Goal: Transaction & Acquisition: Purchase product/service

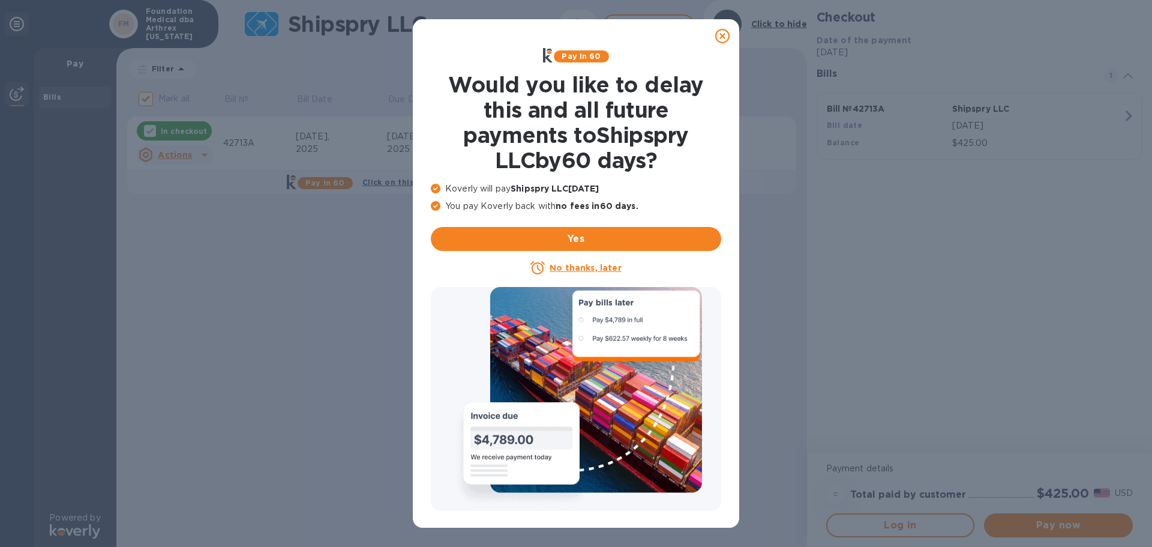
click at [600, 263] on u "No thanks, later" at bounding box center [585, 268] width 71 height 10
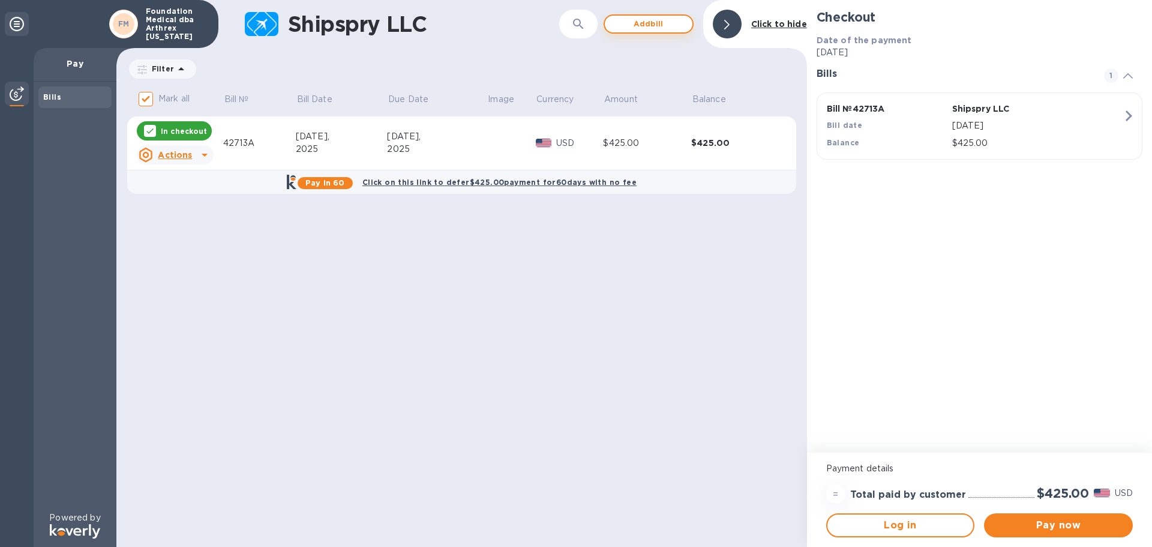
click at [635, 26] on span "Add bill" at bounding box center [648, 24] width 68 height 14
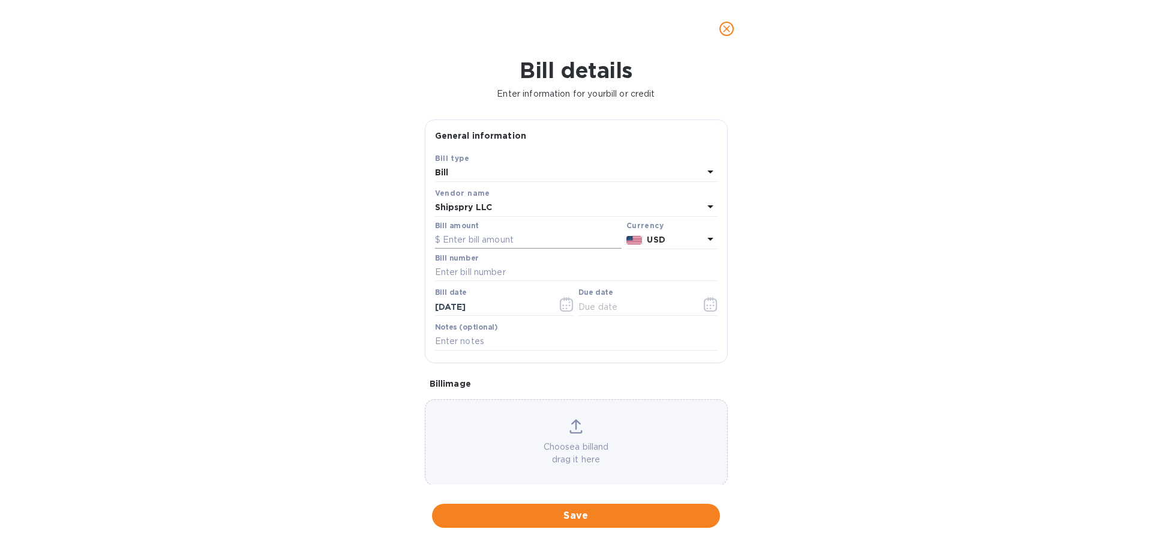
click at [470, 239] on input "text" at bounding box center [528, 240] width 187 height 18
type input "325"
type input "42712A"
click at [566, 304] on icon "button" at bounding box center [567, 304] width 14 height 14
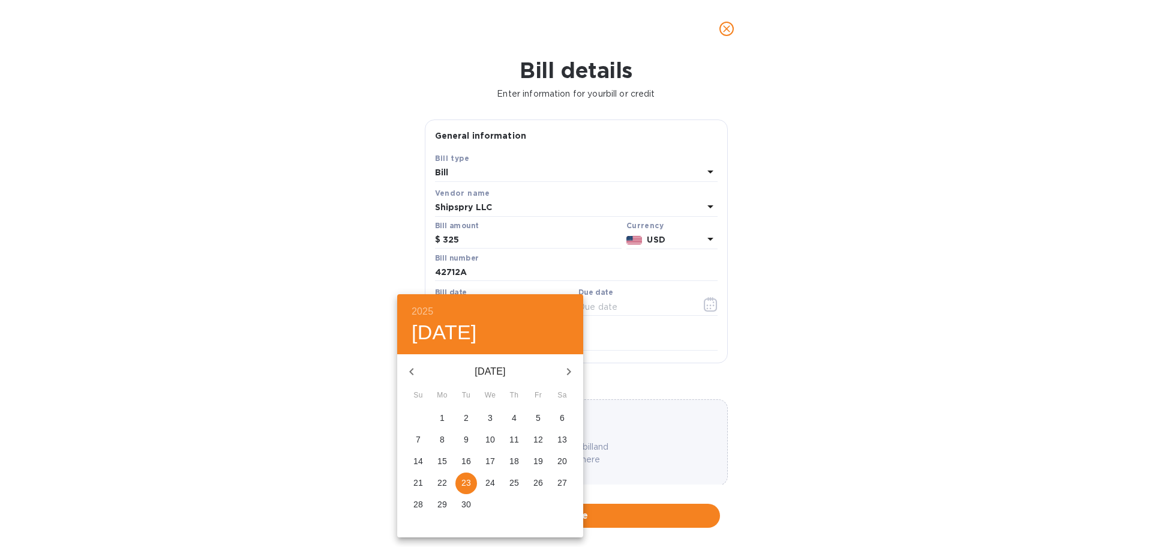
drag, startPoint x: 512, startPoint y: 461, endPoint x: 530, endPoint y: 464, distance: 18.2
click at [512, 462] on p "18" at bounding box center [514, 461] width 10 height 12
type input "[DATE]"
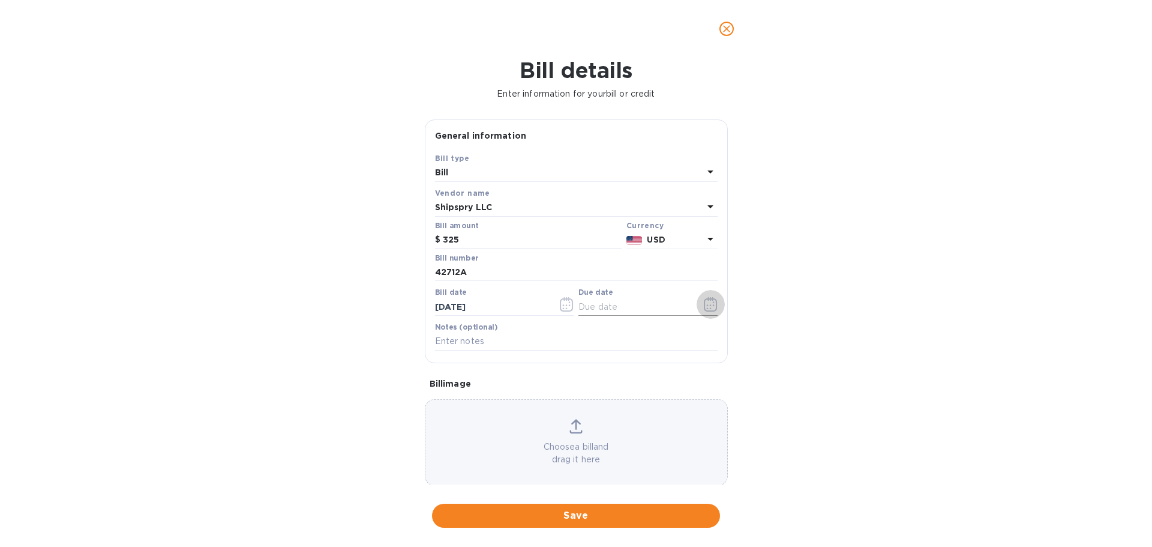
click at [704, 304] on icon "button" at bounding box center [711, 304] width 14 height 14
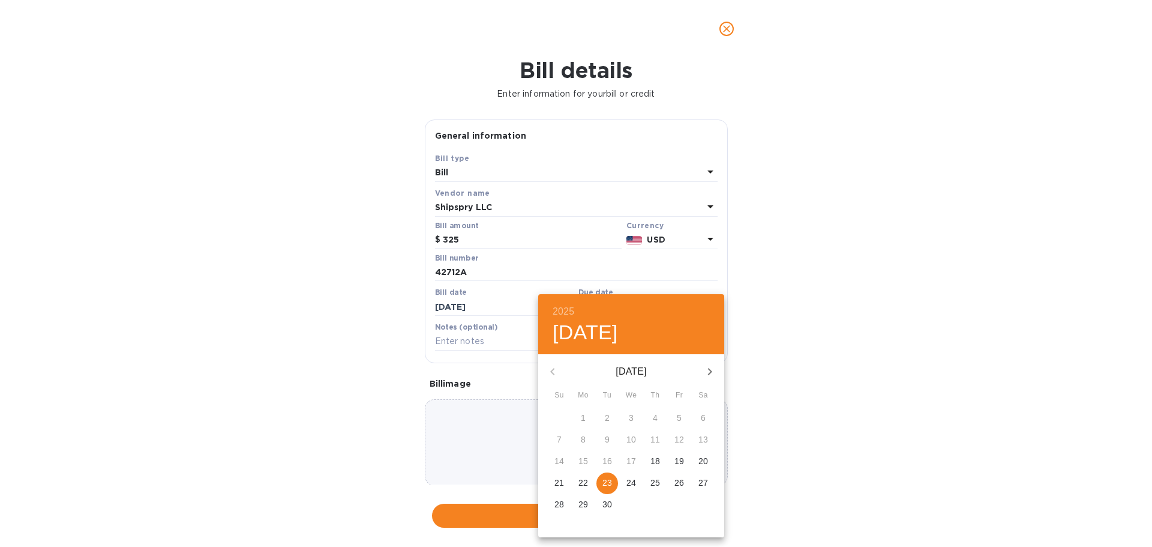
click at [605, 484] on p "23" at bounding box center [607, 482] width 10 height 12
type input "[DATE]"
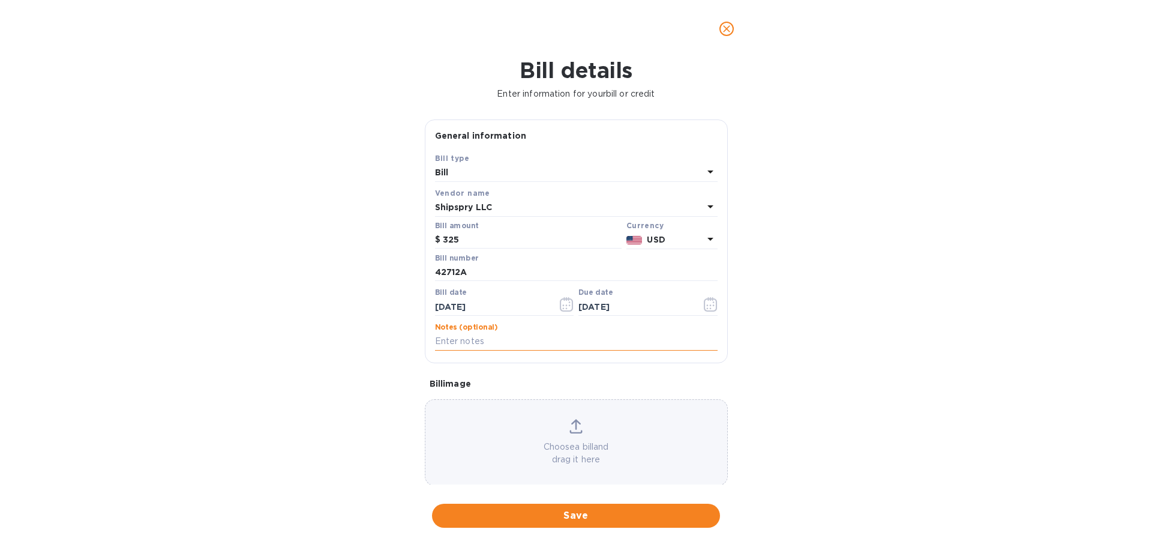
click at [524, 346] on input "text" at bounding box center [576, 341] width 283 height 18
type input "Shipment 42713"
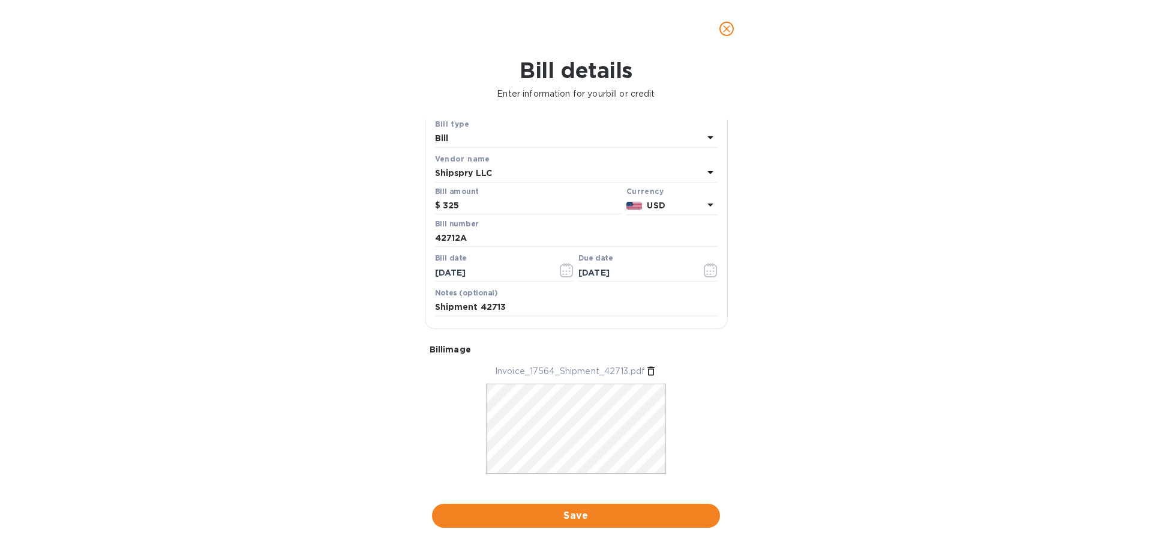
scroll to position [52, 0]
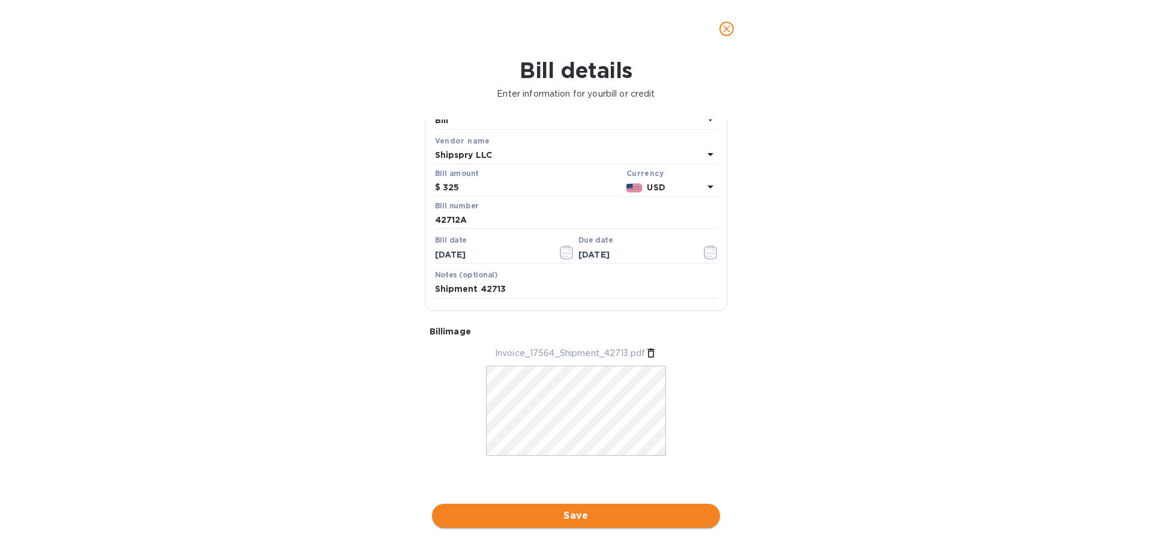
click at [581, 512] on span "Save" at bounding box center [576, 515] width 269 height 14
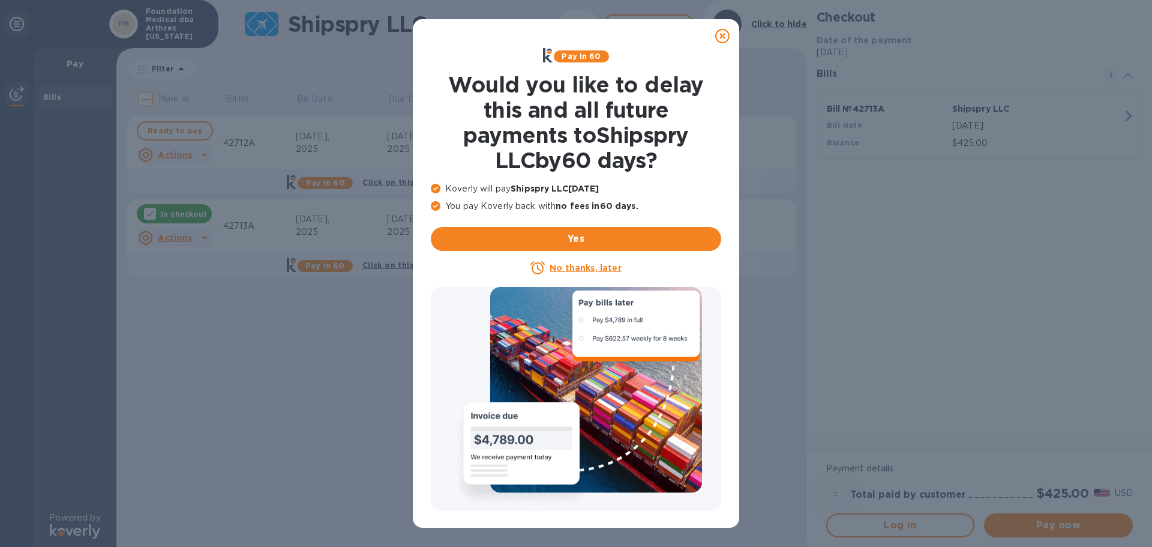
click at [563, 264] on u "No thanks, later" at bounding box center [585, 268] width 71 height 10
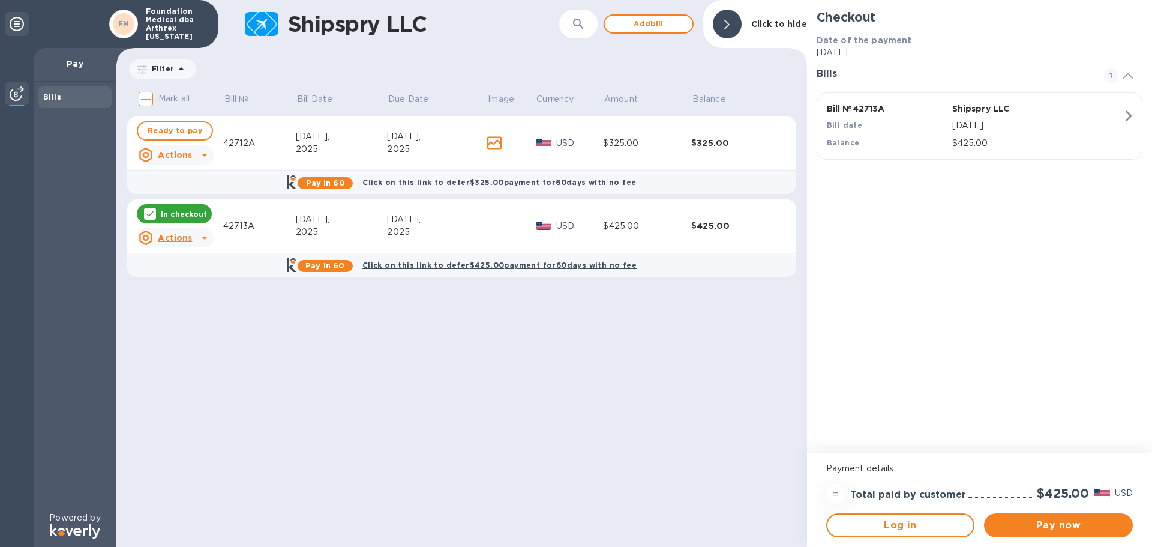
click at [332, 130] on td "[DATE]" at bounding box center [342, 143] width 92 height 54
click at [562, 148] on p "USD" at bounding box center [579, 143] width 47 height 13
click at [413, 146] on div "2025" at bounding box center [437, 149] width 100 height 13
click at [148, 217] on icon at bounding box center [150, 214] width 10 height 10
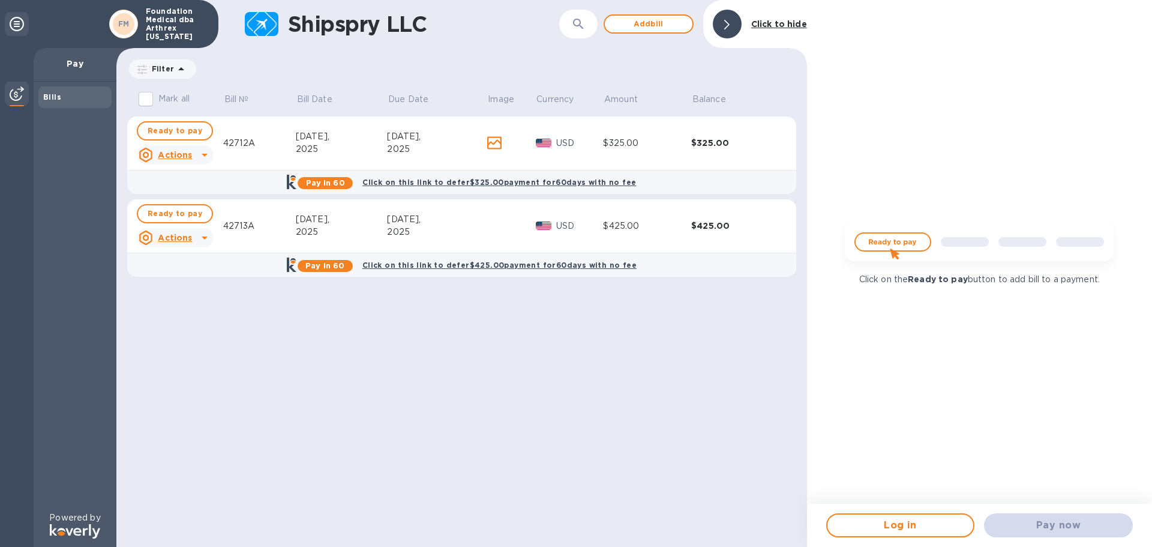
click at [419, 155] on div "2025" at bounding box center [437, 149] width 100 height 13
click at [521, 154] on td at bounding box center [511, 143] width 49 height 54
click at [162, 133] on span "Ready to pay" at bounding box center [175, 131] width 55 height 14
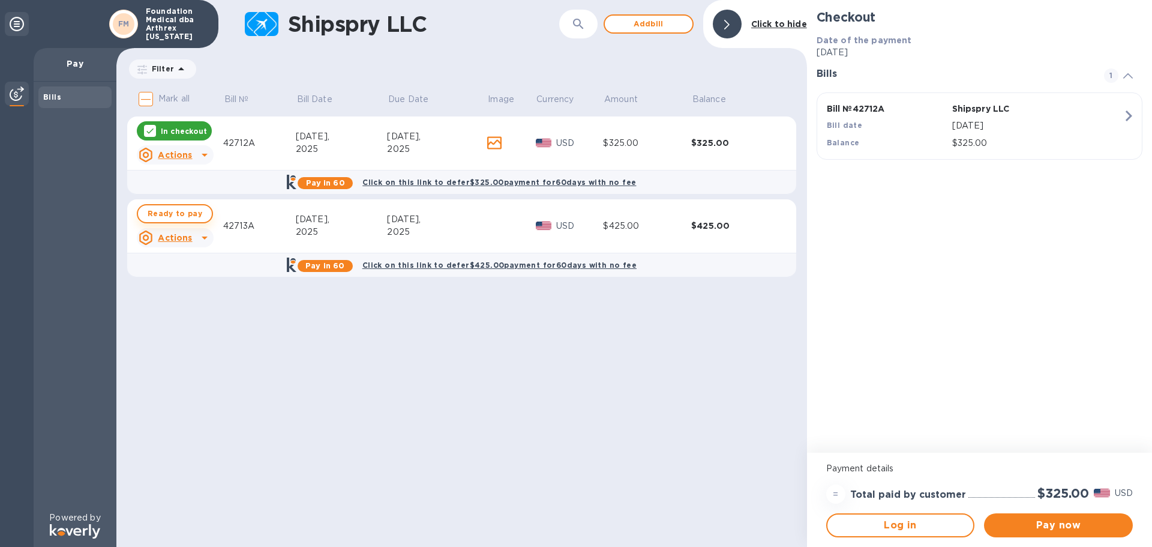
click at [161, 217] on span "Ready to pay" at bounding box center [175, 213] width 55 height 14
checkbox input "true"
click at [1041, 524] on span "Pay now" at bounding box center [1059, 525] width 130 height 14
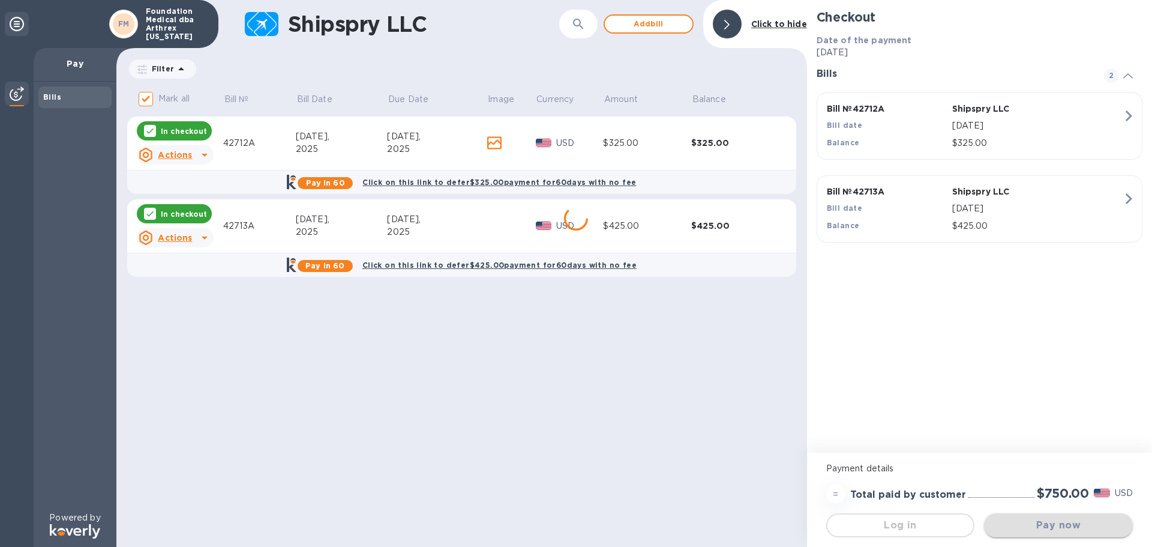
scroll to position [0, 0]
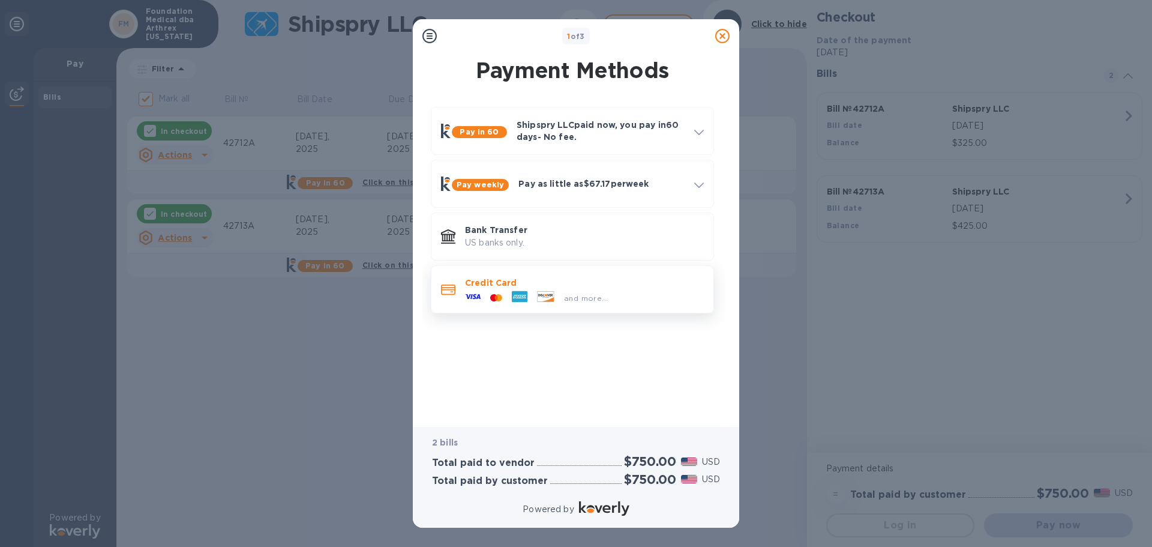
click at [509, 292] on div at bounding box center [519, 298] width 25 height 18
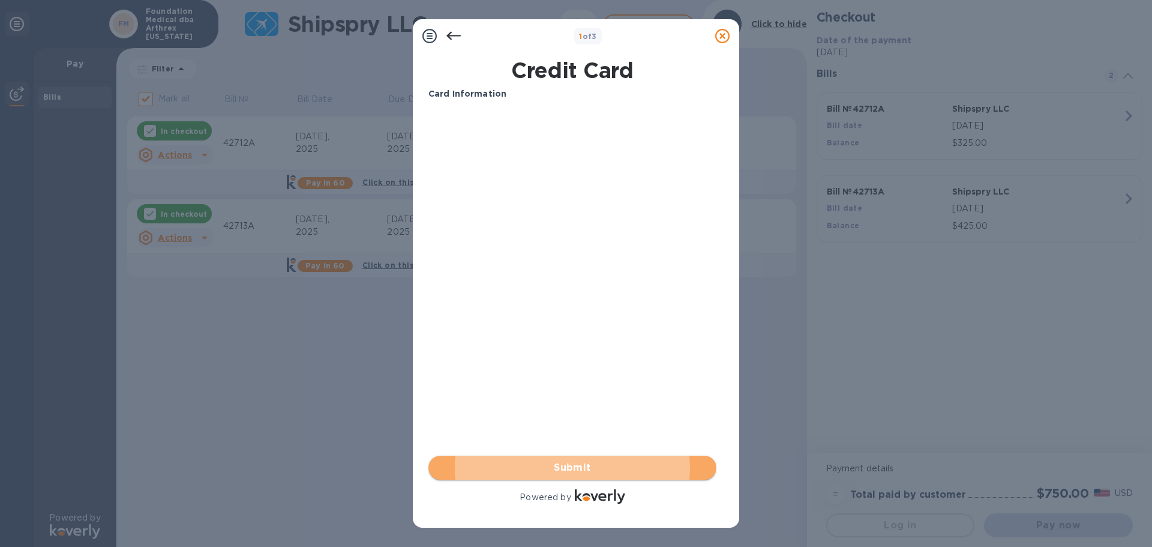
click at [559, 456] on button "Submit" at bounding box center [572, 467] width 288 height 24
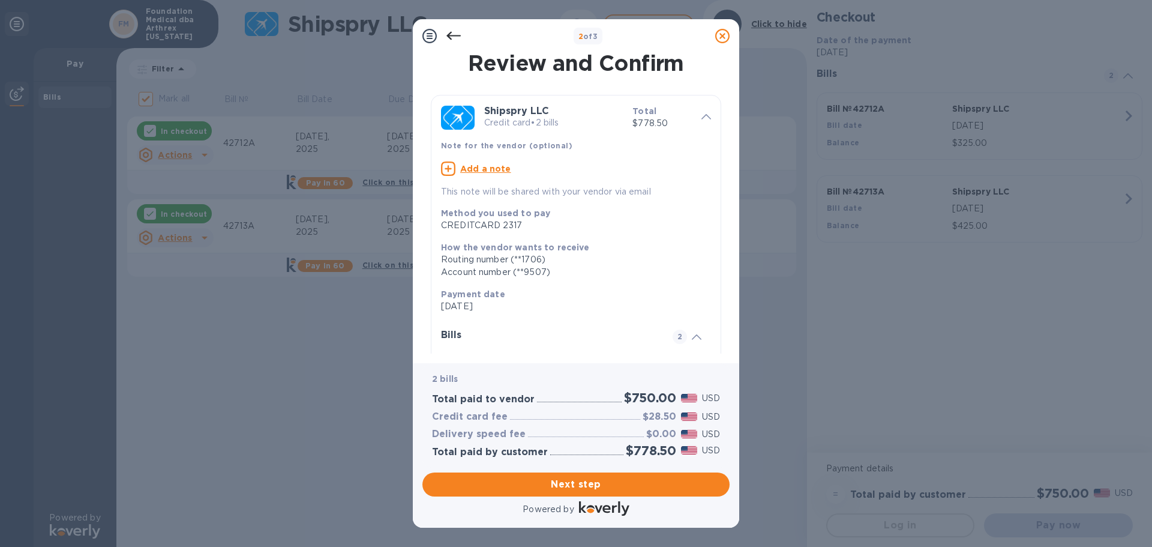
click at [472, 173] on p "Add a note" at bounding box center [485, 169] width 51 height 12
click at [472, 170] on textarea at bounding box center [566, 170] width 251 height 10
type textarea "Inv 42712A 42713A"
click at [588, 480] on span "Next step" at bounding box center [576, 484] width 288 height 14
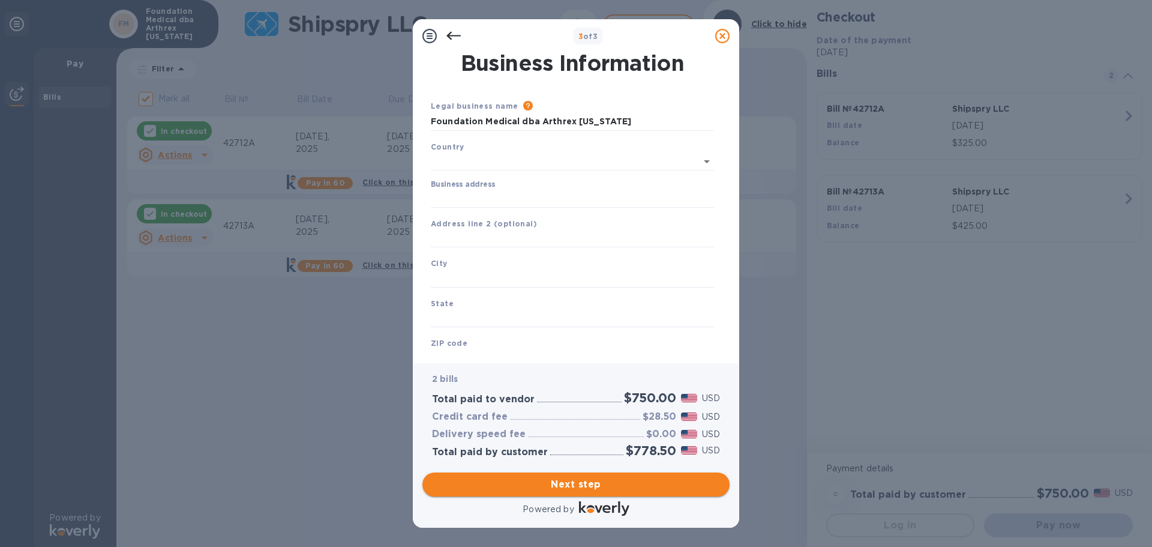
type input "[GEOGRAPHIC_DATA]"
click at [490, 201] on input "Business address" at bounding box center [572, 196] width 283 height 18
type input "[STREET_ADDRESS][PERSON_NAME]"
type input "[GEOGRAPHIC_DATA]"
type input "MN"
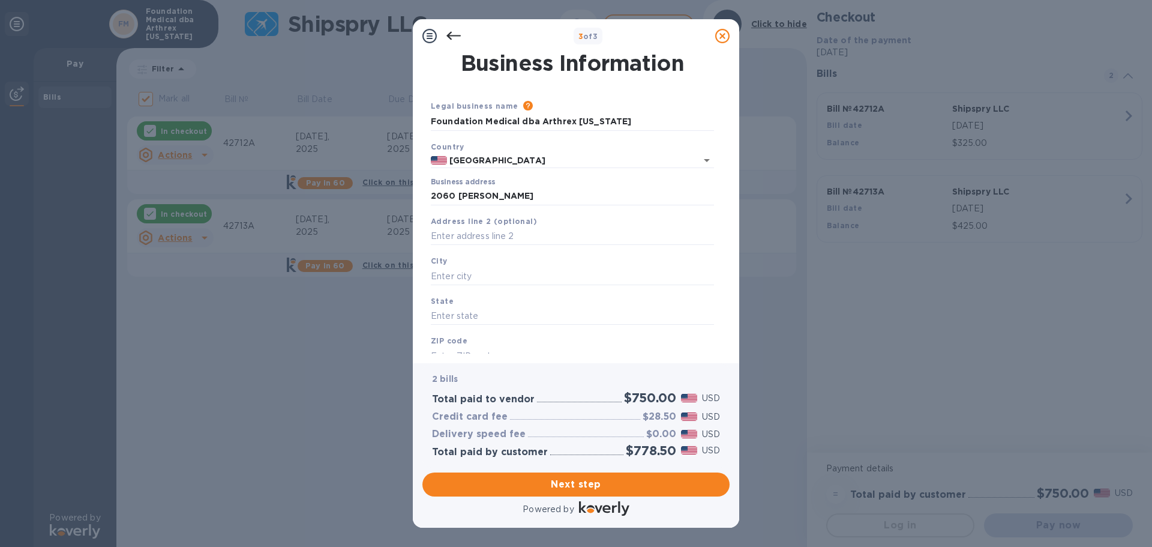
type input "55120"
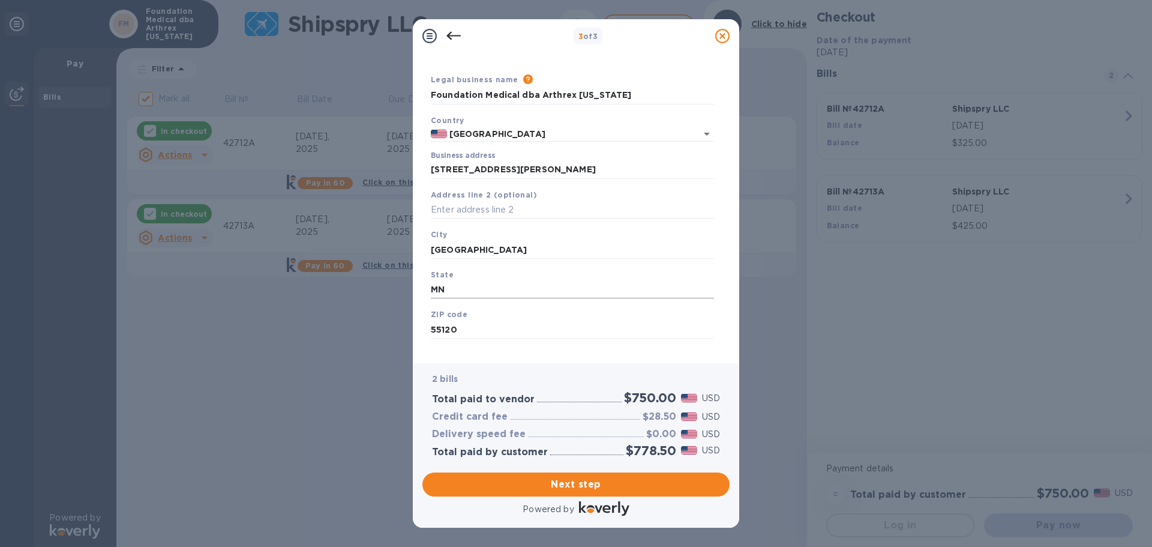
scroll to position [40, 0]
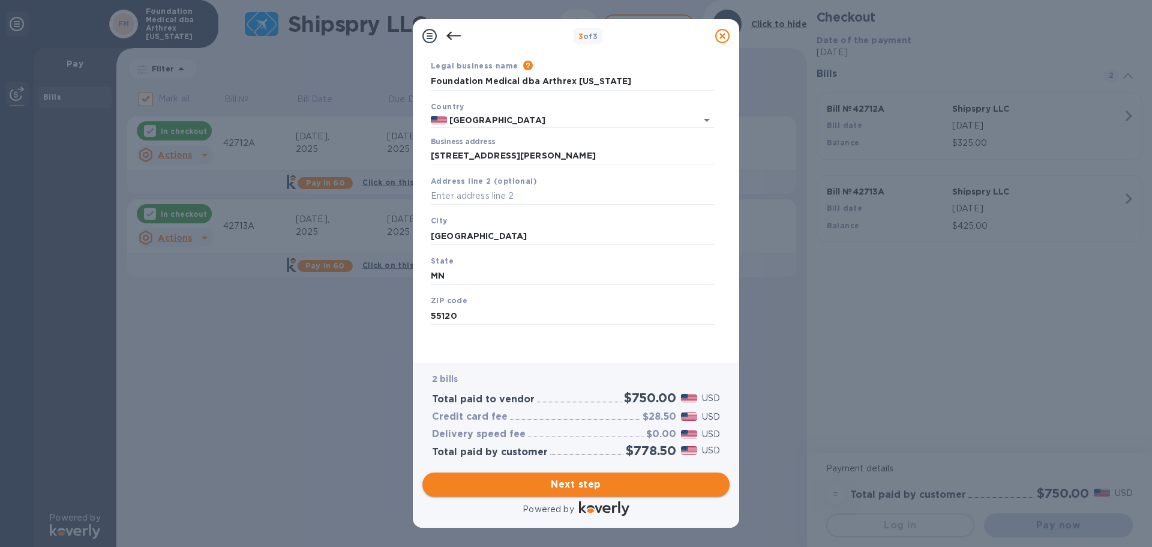
click at [584, 478] on span "Next step" at bounding box center [576, 484] width 288 height 14
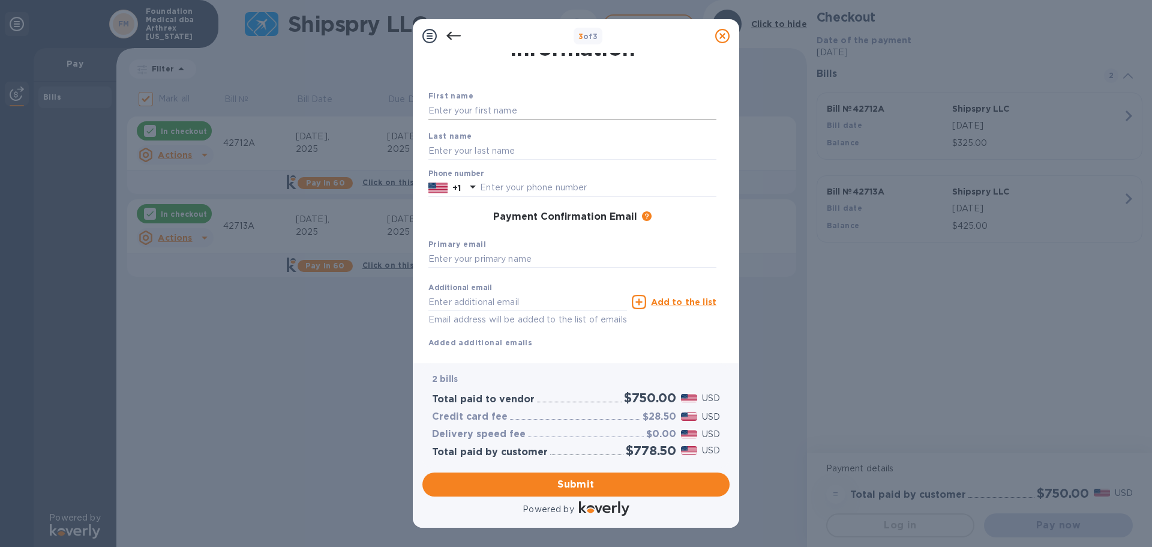
click at [472, 110] on input "text" at bounding box center [572, 111] width 288 height 18
type input "[PERSON_NAME]"
drag, startPoint x: 507, startPoint y: 181, endPoint x: 563, endPoint y: 194, distance: 57.8
click at [507, 181] on input "text" at bounding box center [598, 188] width 236 height 18
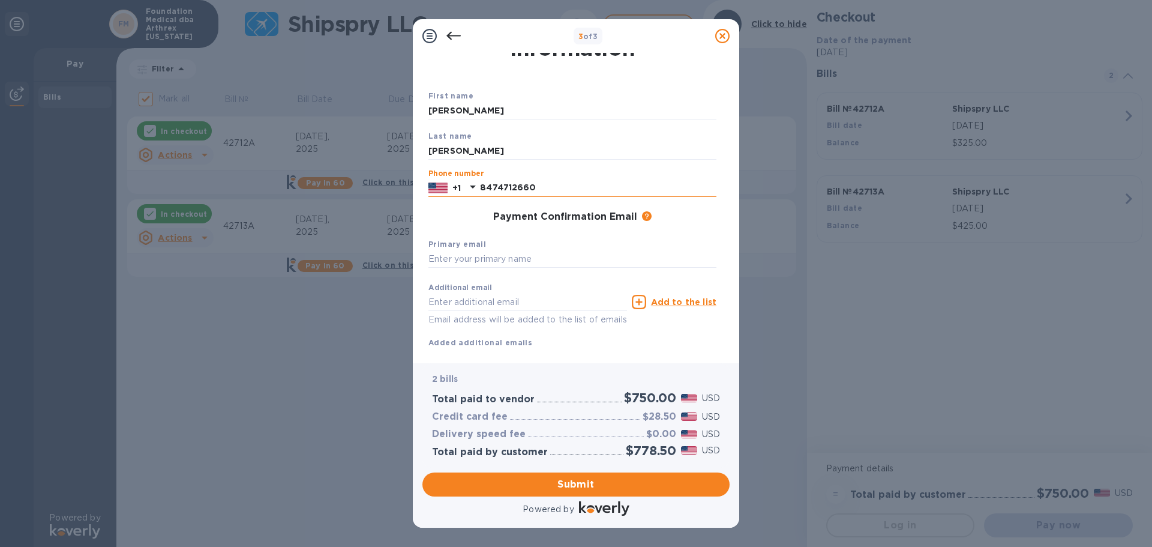
type input "8474712660"
click at [457, 255] on input "text" at bounding box center [572, 259] width 288 height 18
type input "[EMAIL_ADDRESS][DOMAIN_NAME][US_STATE]"
drag, startPoint x: 593, startPoint y: 258, endPoint x: 424, endPoint y: 266, distance: 170.0
click at [425, 263] on div "Payment Contact Information First name [PERSON_NAME] Last name [PERSON_NAME] Ph…" at bounding box center [575, 203] width 307 height 301
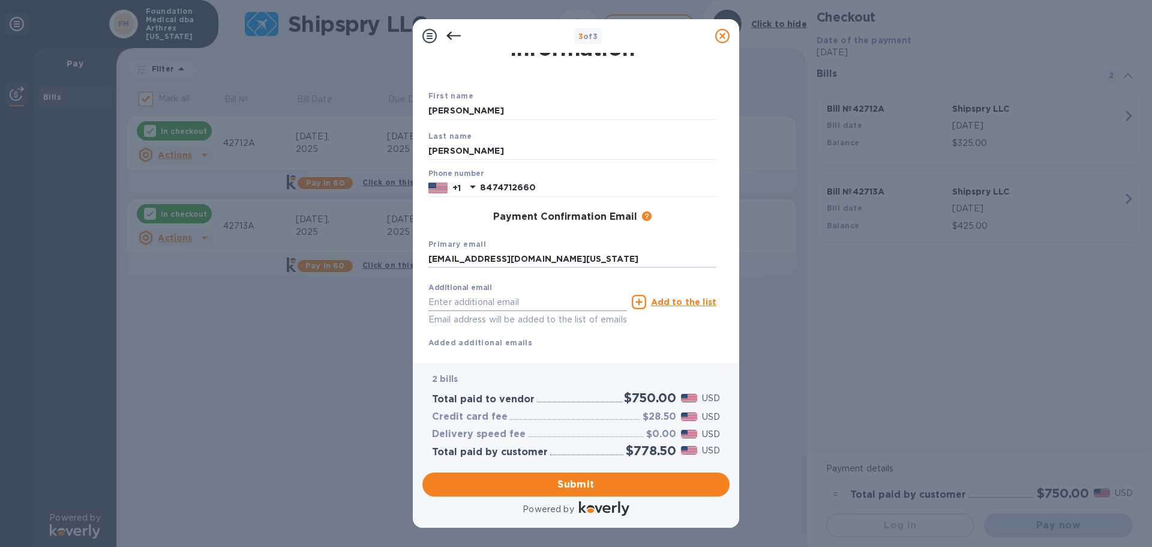
drag, startPoint x: 495, startPoint y: 302, endPoint x: 502, endPoint y: 300, distance: 6.8
click at [496, 302] on input "text" at bounding box center [527, 302] width 199 height 18
paste input "[EMAIL_ADDRESS][DOMAIN_NAME][US_STATE]"
type input "[EMAIL_ADDRESS][DOMAIN_NAME][US_STATE]"
click at [656, 298] on u "Add to the list" at bounding box center [683, 302] width 65 height 10
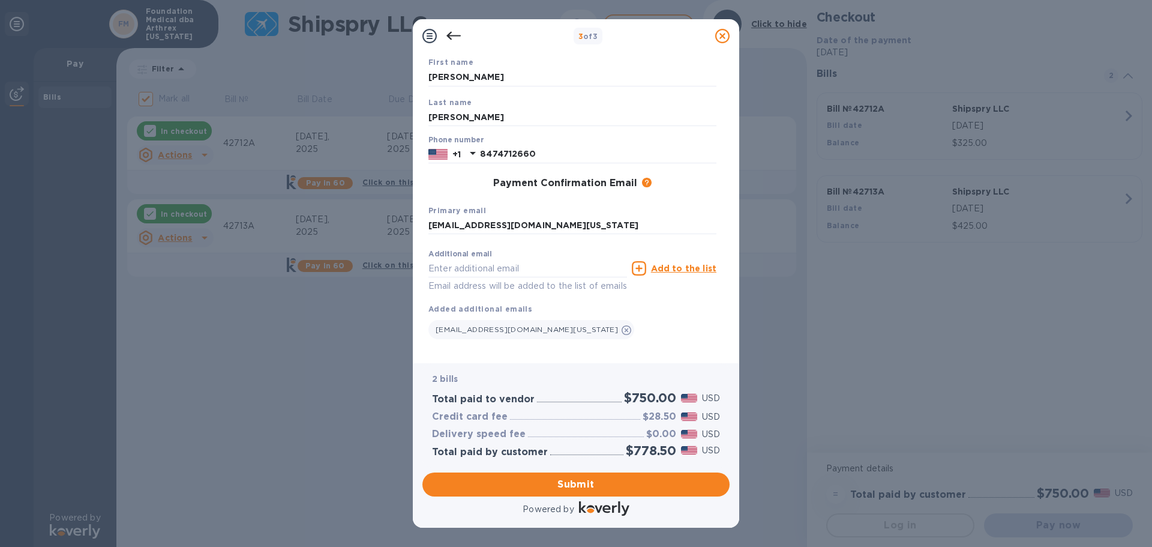
scroll to position [92, 0]
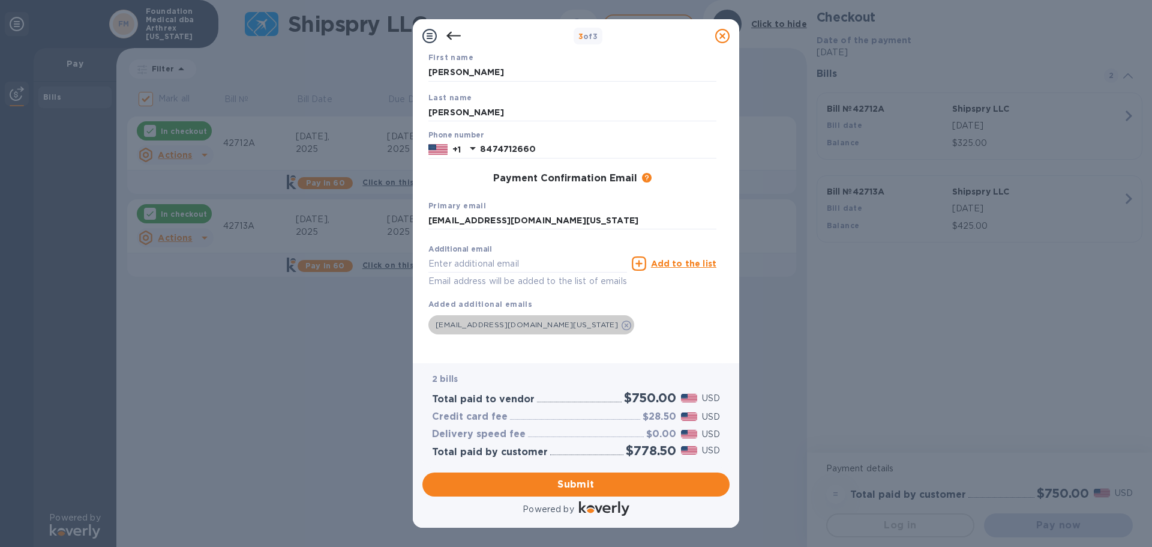
click at [622, 320] on icon at bounding box center [627, 325] width 10 height 10
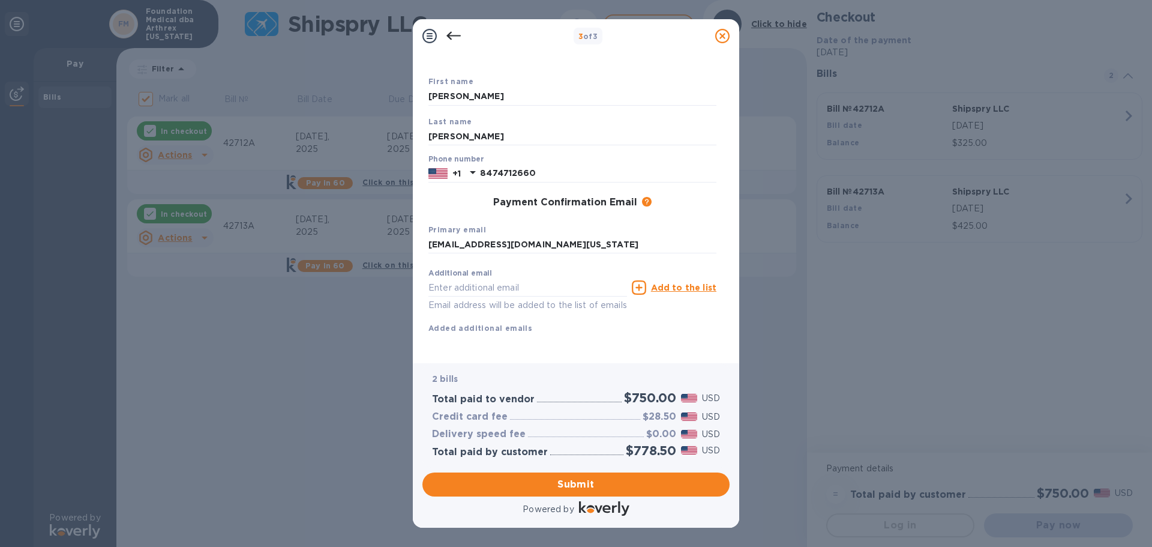
scroll to position [68, 0]
click at [592, 473] on button "Submit" at bounding box center [575, 484] width 307 height 24
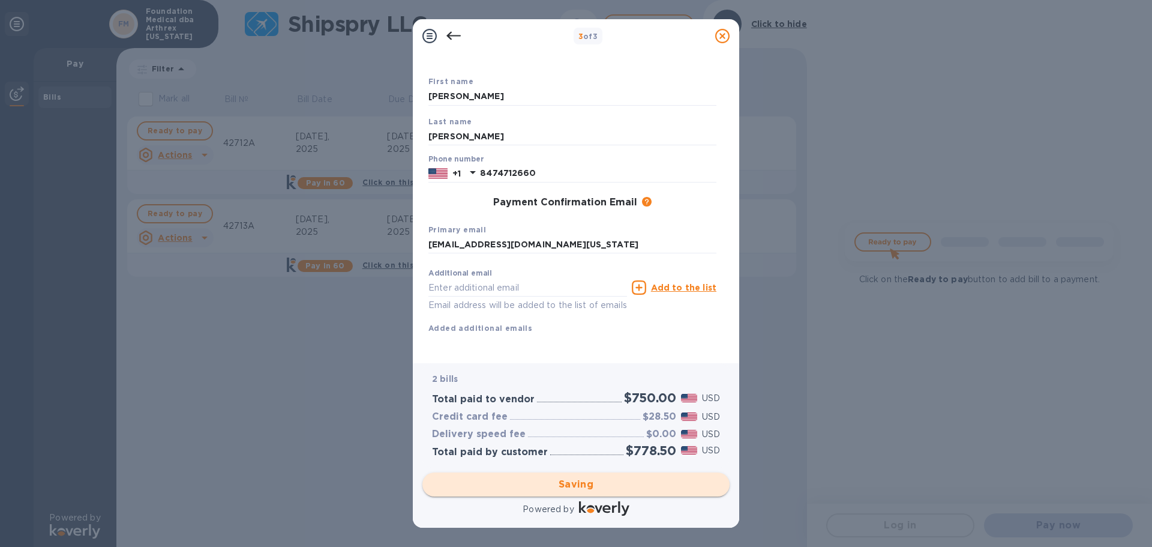
checkbox input "false"
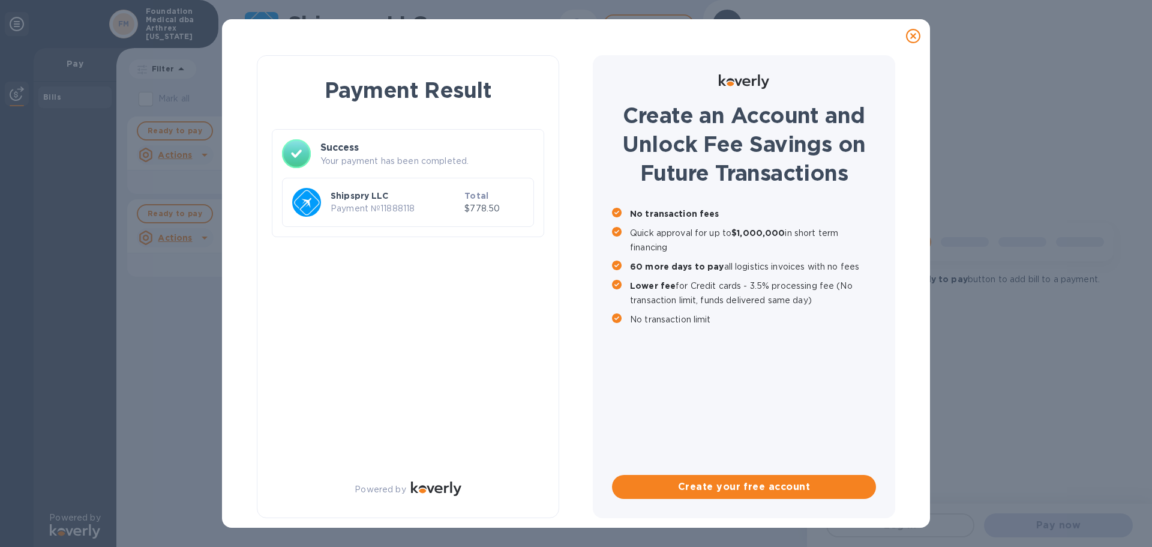
scroll to position [0, 0]
